Goal: Information Seeking & Learning: Learn about a topic

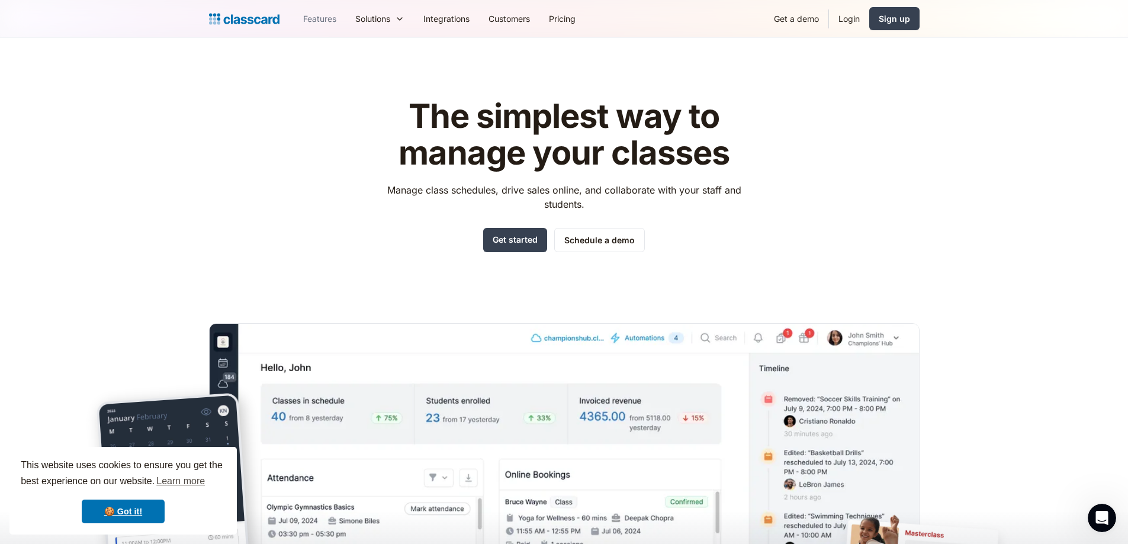
click at [324, 19] on link "Features" at bounding box center [320, 18] width 52 height 27
